Goal: Transaction & Acquisition: Purchase product/service

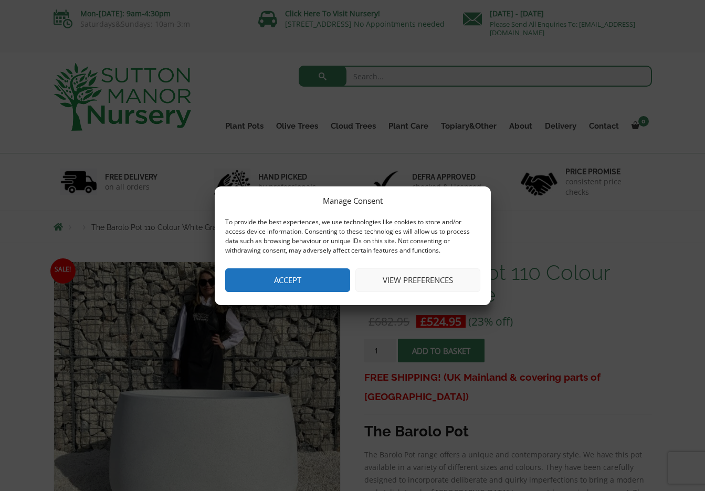
click at [309, 280] on button "Accept" at bounding box center [287, 280] width 125 height 24
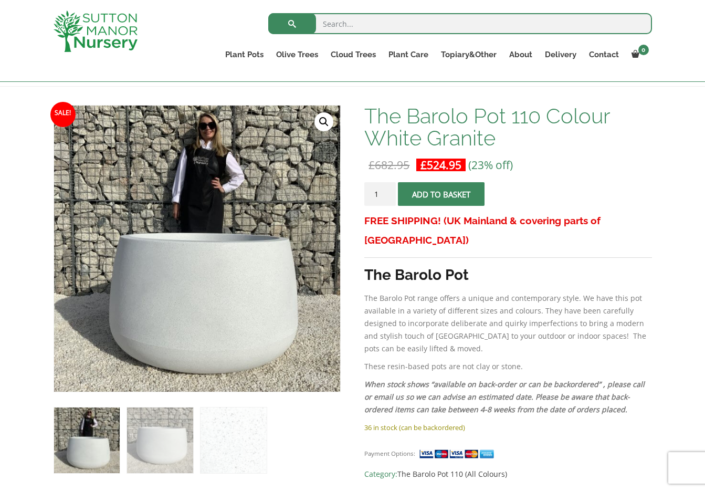
scroll to position [100, 0]
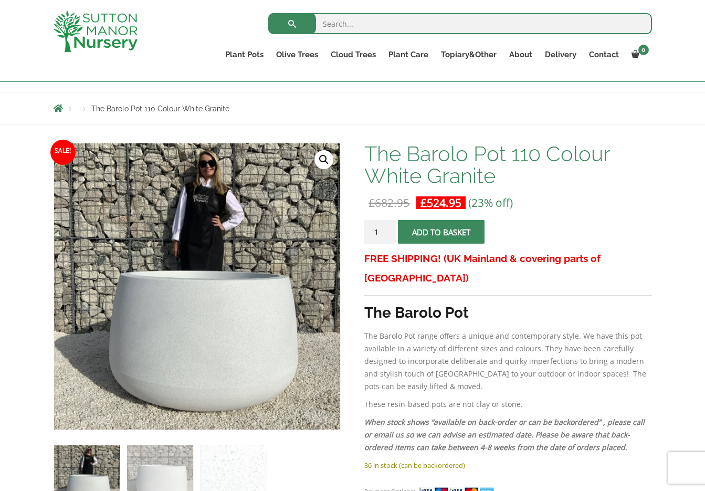
click at [341, 22] on input "search" at bounding box center [460, 23] width 384 height 21
type input "white pots"
click at [292, 24] on button "submit" at bounding box center [292, 23] width 48 height 21
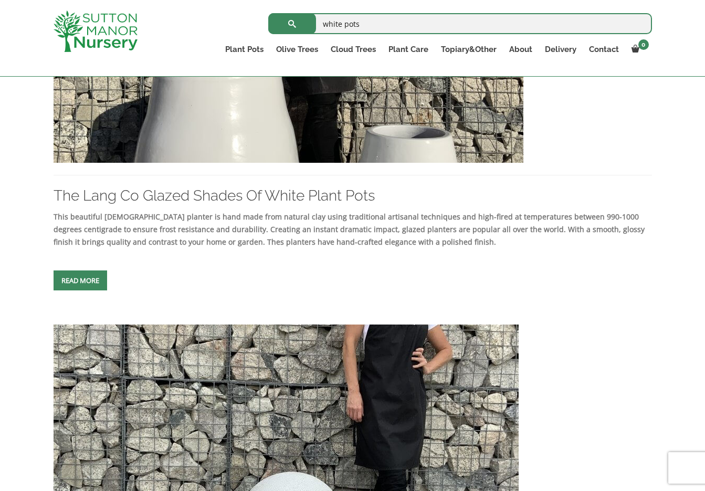
scroll to position [1282, 0]
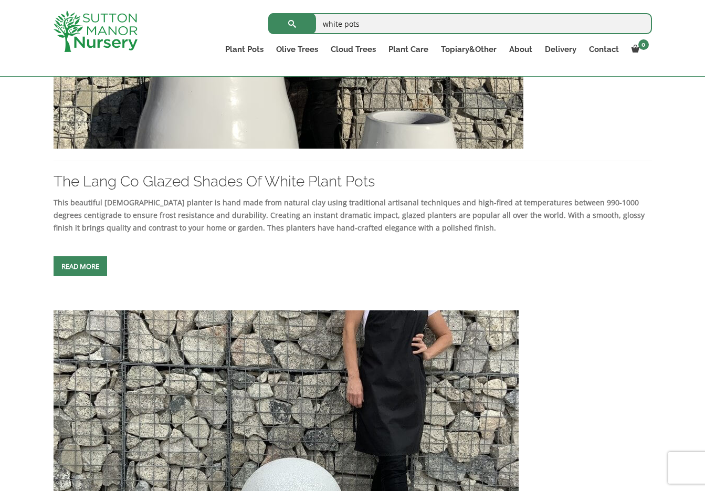
click at [80, 266] on span at bounding box center [80, 266] width 0 height 0
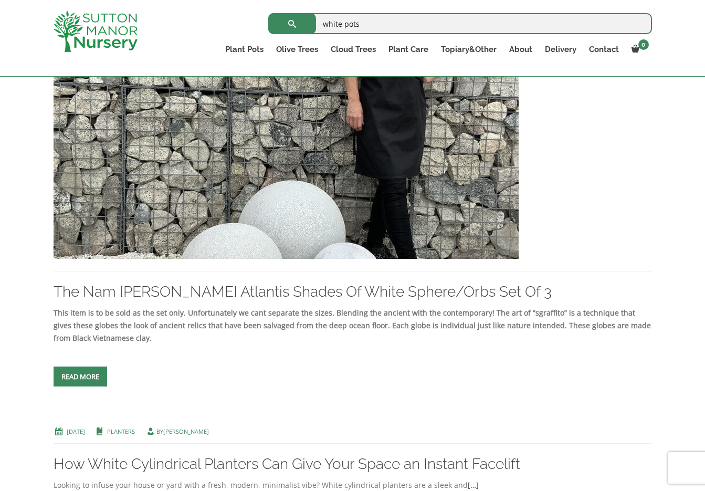
scroll to position [1564, 0]
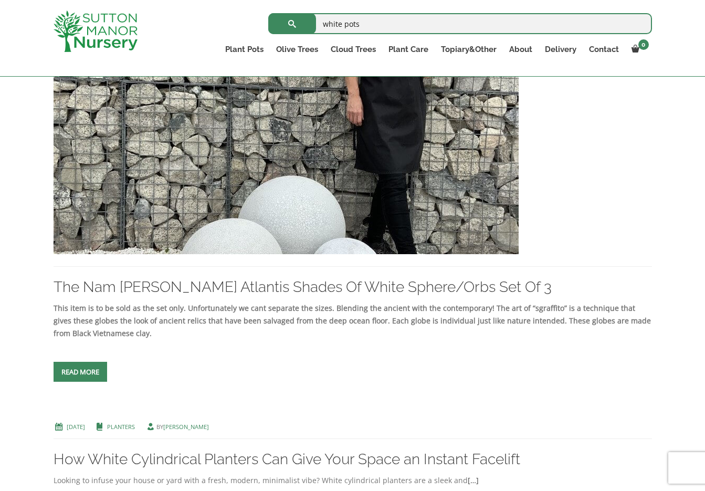
click at [89, 382] on link "Read more" at bounding box center [81, 372] width 54 height 20
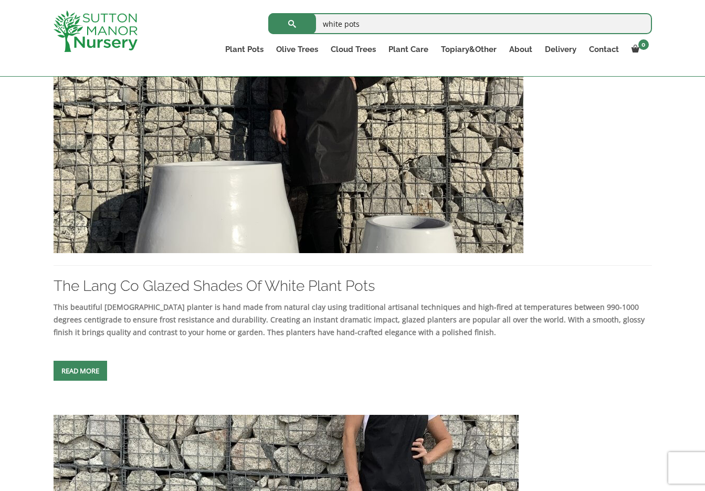
scroll to position [1177, 0]
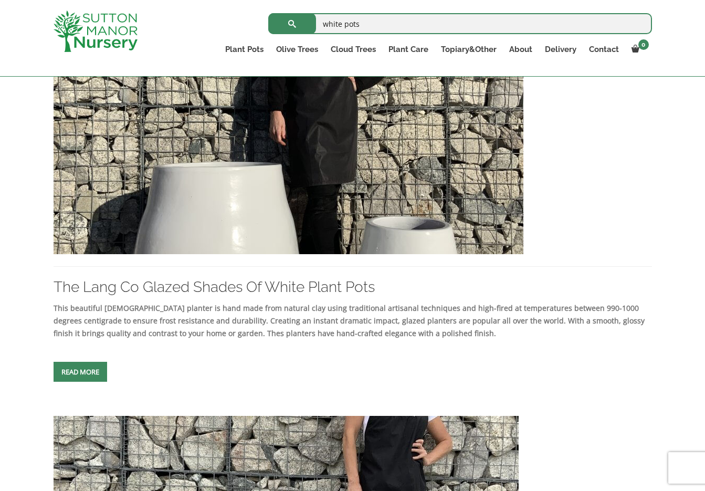
click at [80, 372] on span at bounding box center [80, 372] width 0 height 0
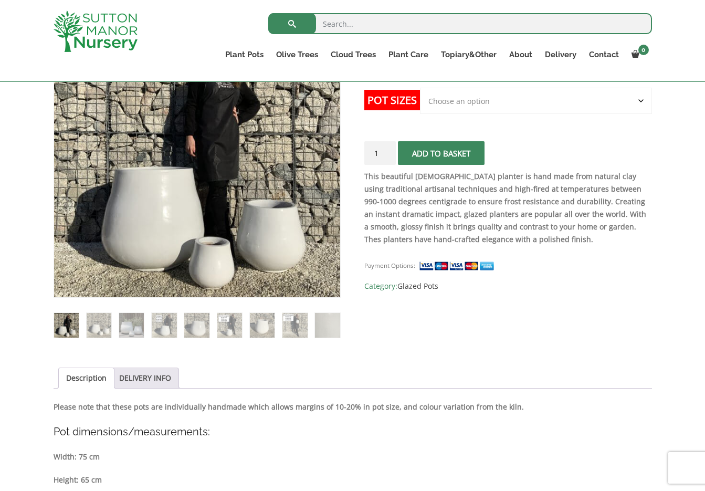
scroll to position [226, 0]
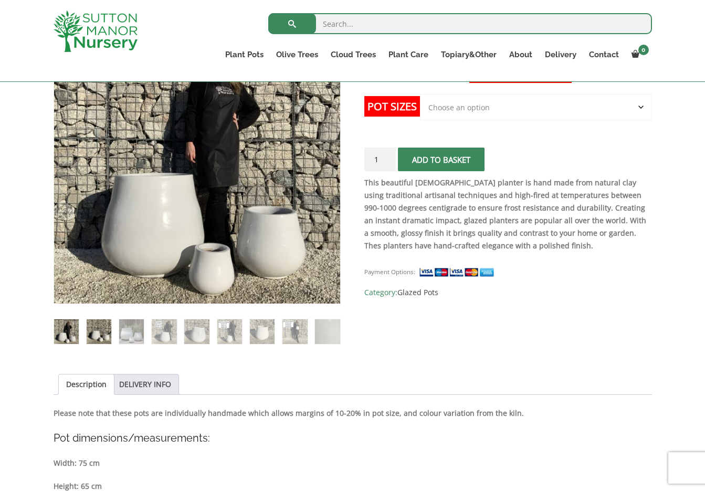
click at [93, 342] on img at bounding box center [99, 331] width 25 height 25
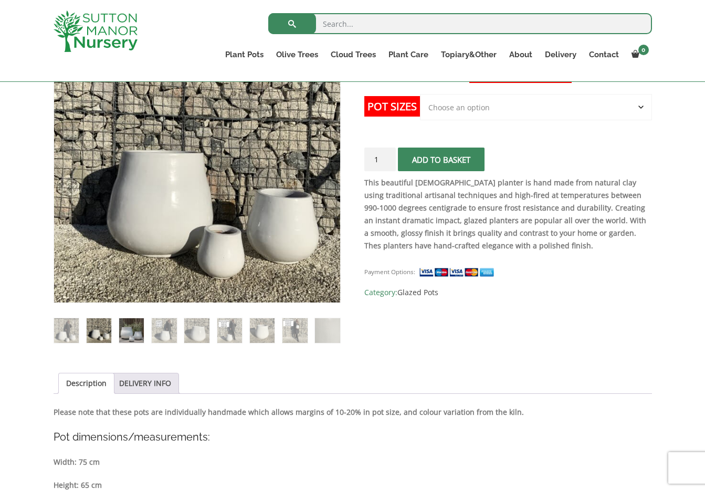
click at [134, 338] on img at bounding box center [131, 330] width 25 height 25
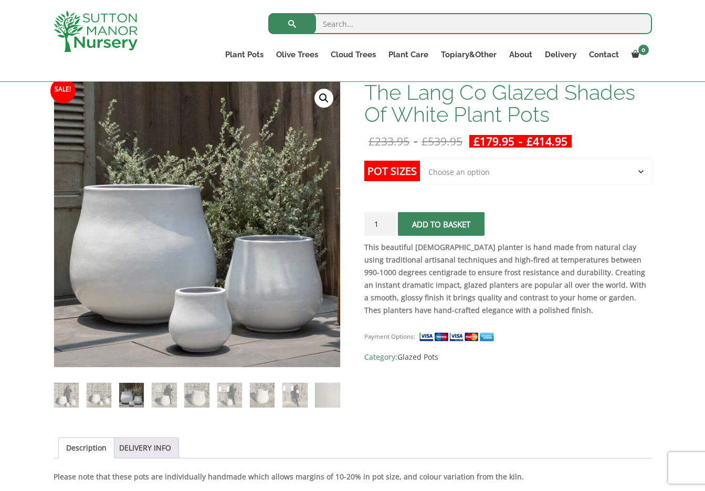
scroll to position [130, 0]
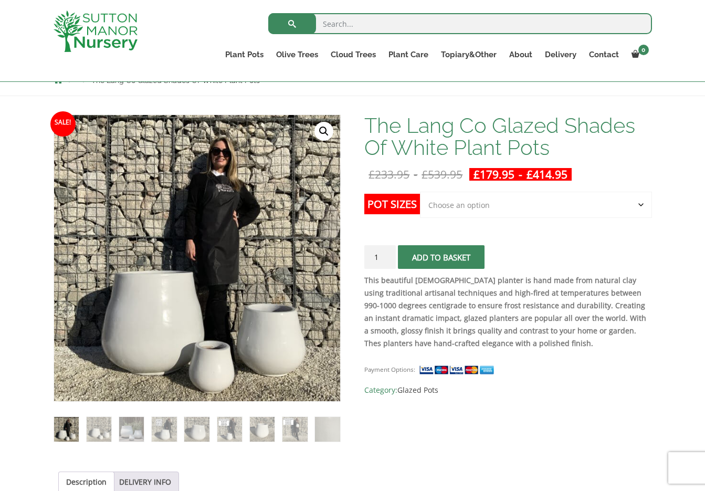
scroll to position [158, 0]
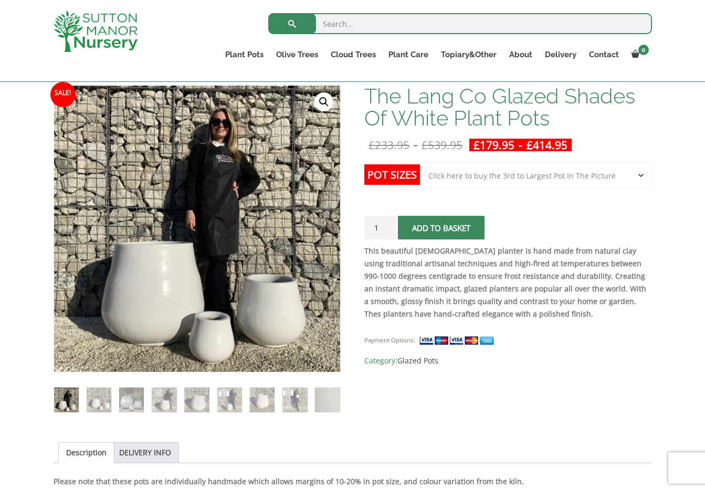
select select "Click here to buy the 3rd to Largest Pot In The Picture"
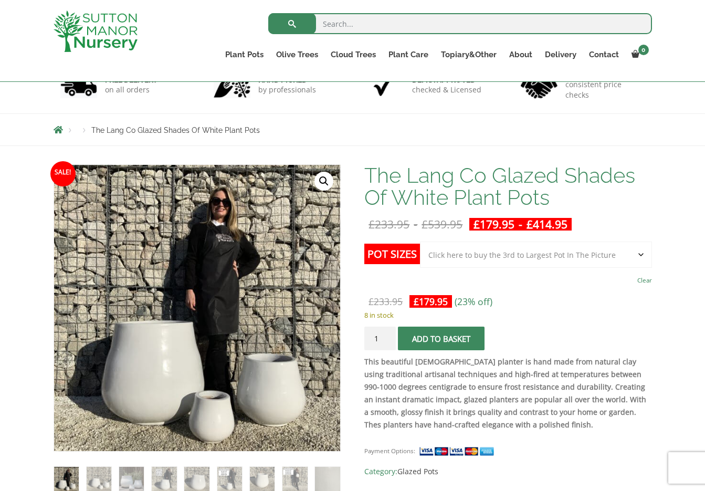
scroll to position [77, 0]
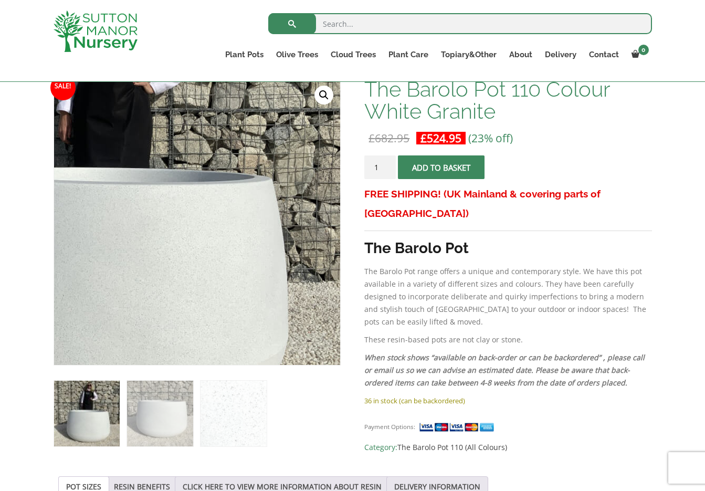
scroll to position [169, 0]
